Goal: Task Accomplishment & Management: Use online tool/utility

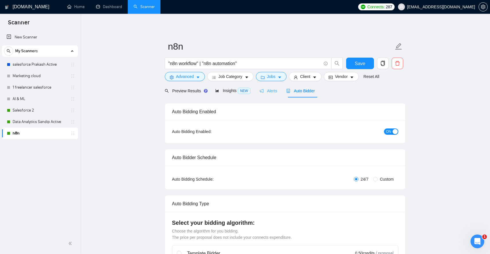
click at [277, 94] on div "Alerts" at bounding box center [269, 90] width 18 height 13
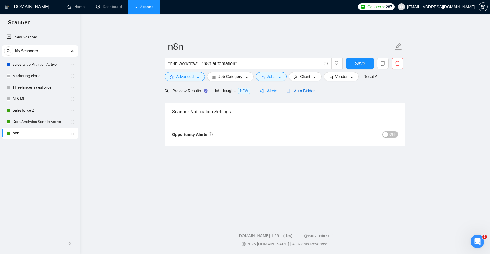
click at [293, 90] on span "Auto Bidder" at bounding box center [300, 91] width 28 height 5
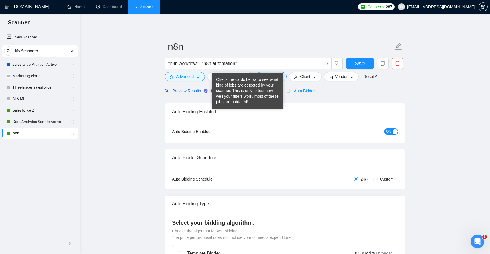
click at [201, 91] on span "Preview Results" at bounding box center [185, 91] width 41 height 5
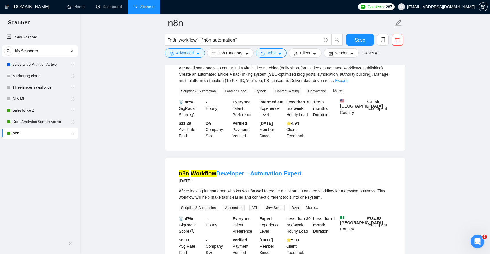
scroll to position [921, 0]
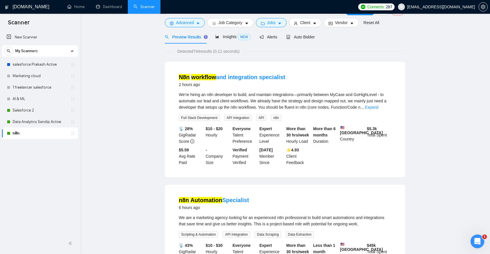
scroll to position [0, 0]
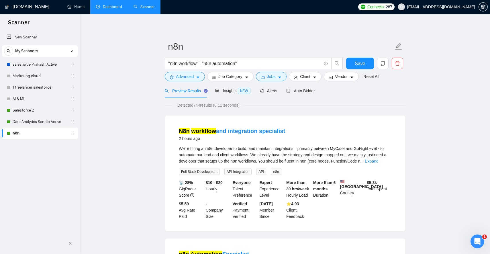
click at [110, 8] on link "Dashboard" at bounding box center [109, 6] width 26 height 5
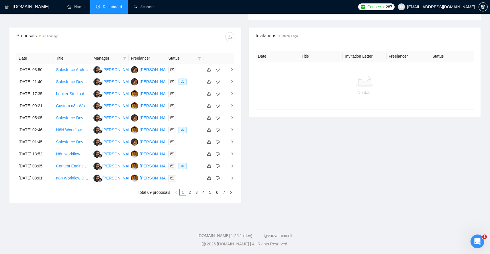
scroll to position [247, 0]
